Goal: Transaction & Acquisition: Subscribe to service/newsletter

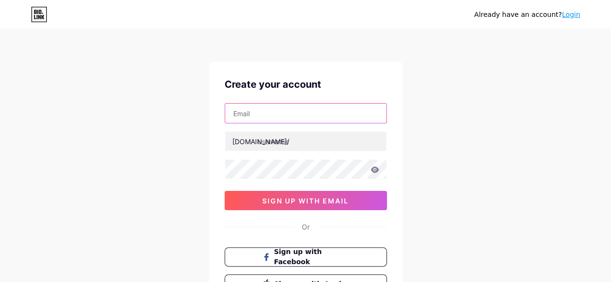
click at [278, 119] on input "text" at bounding box center [305, 113] width 161 height 19
type input "[EMAIL_ADDRESS][DOMAIN_NAME]"
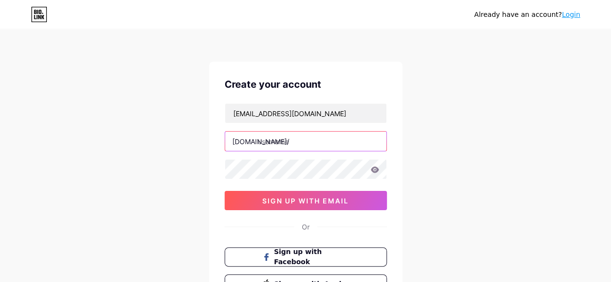
click at [282, 150] on input "text" at bounding box center [305, 141] width 161 height 19
paste input "betinexchangee"
type input "betinexchangee"
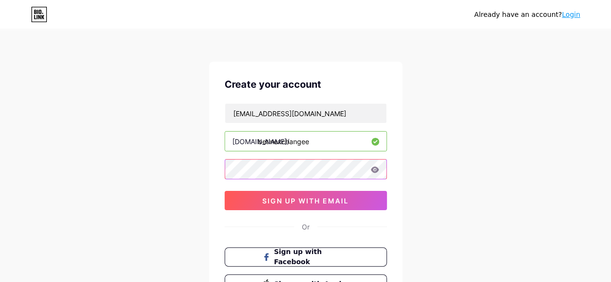
click at [217, 178] on div "Create your account [EMAIL_ADDRESS][DOMAIN_NAME] [DOMAIN_NAME]/ betinexchangee …" at bounding box center [305, 186] width 193 height 248
click at [375, 168] on icon at bounding box center [374, 170] width 8 height 6
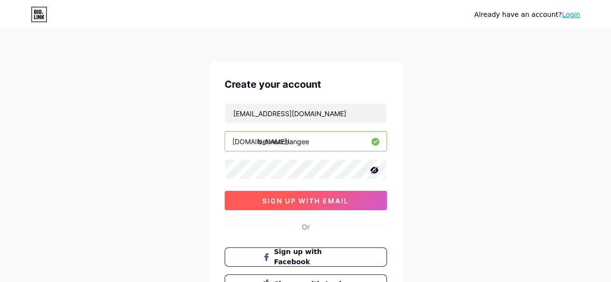
click at [293, 199] on span "sign up with email" at bounding box center [305, 201] width 86 height 8
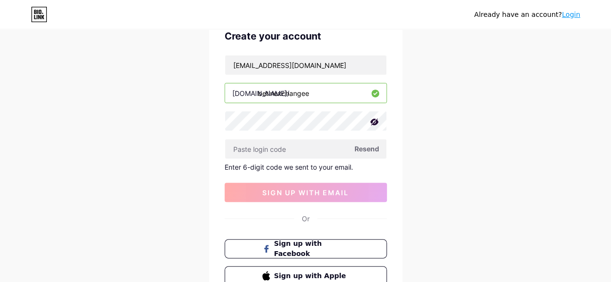
click at [362, 148] on span "Resend" at bounding box center [366, 149] width 25 height 10
